Goal: Information Seeking & Learning: Learn about a topic

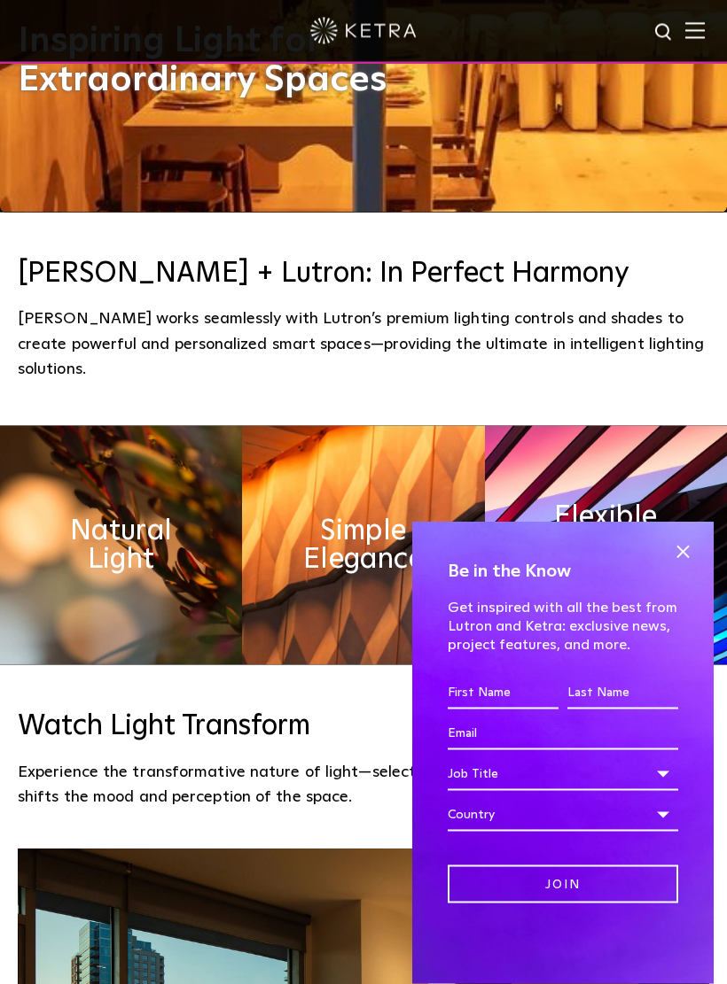
scroll to position [773, 0]
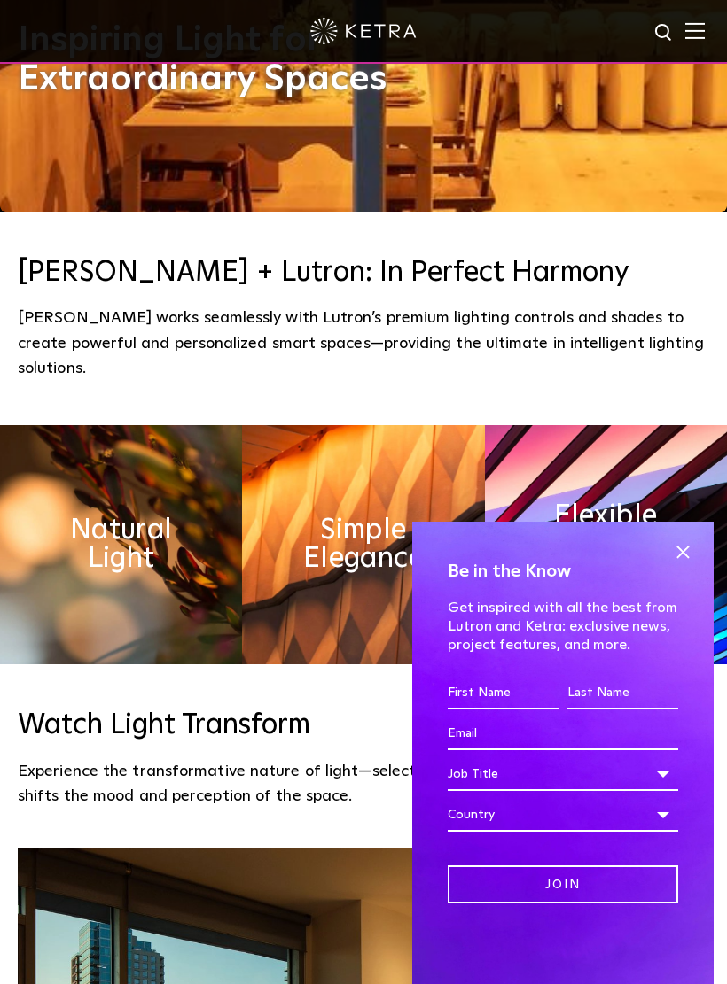
click at [682, 566] on span at bounding box center [682, 553] width 27 height 27
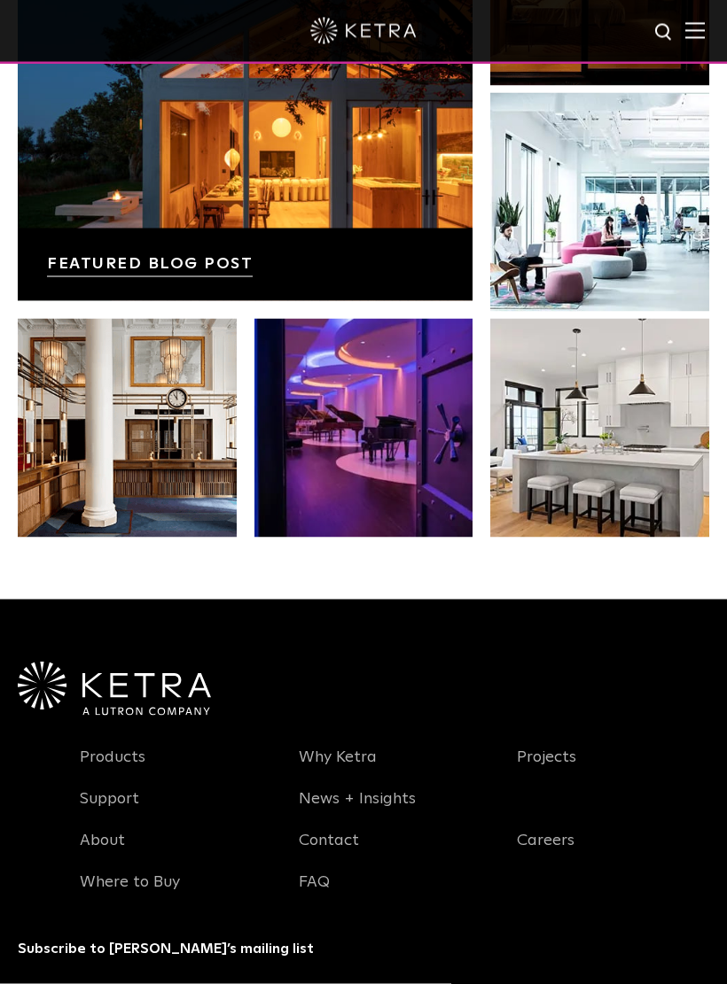
scroll to position [2805, 0]
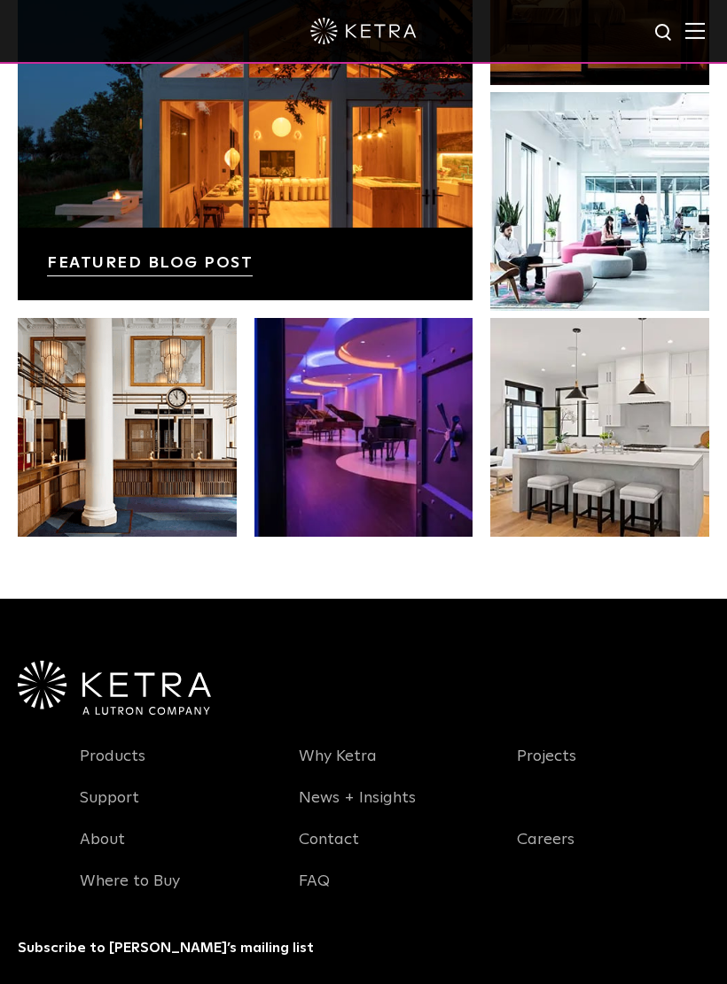
click at [92, 774] on link "Products" at bounding box center [113, 767] width 66 height 41
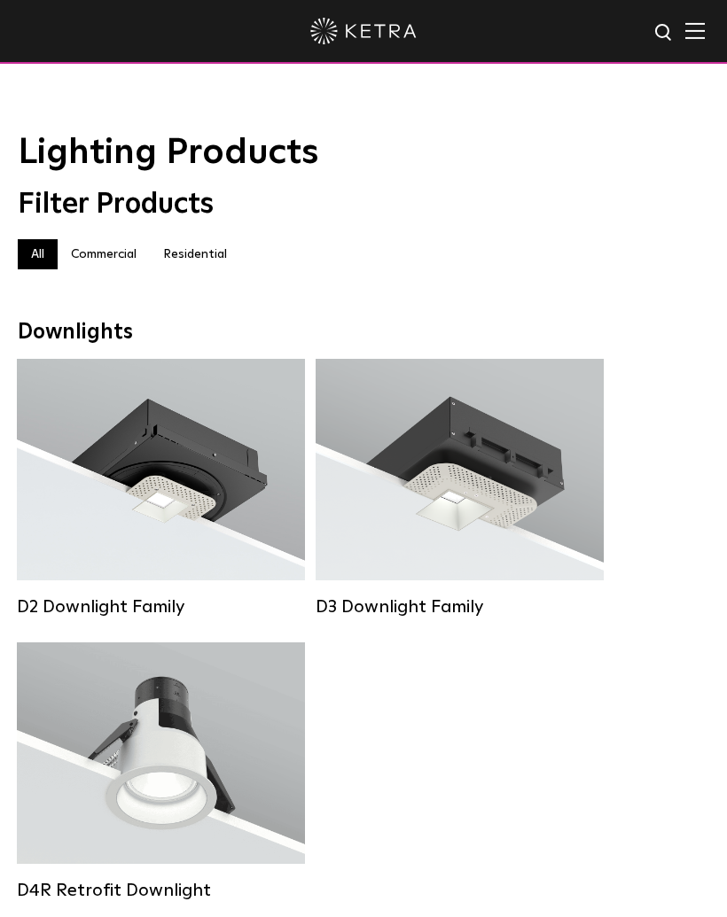
click at [566, 515] on div "Lumen Output: 700 / 900 / 1100 Colors: White / Black / Silver / Bronze / Painta…" at bounding box center [459, 470] width 235 height 156
